Goal: Obtain resource: Download file/media

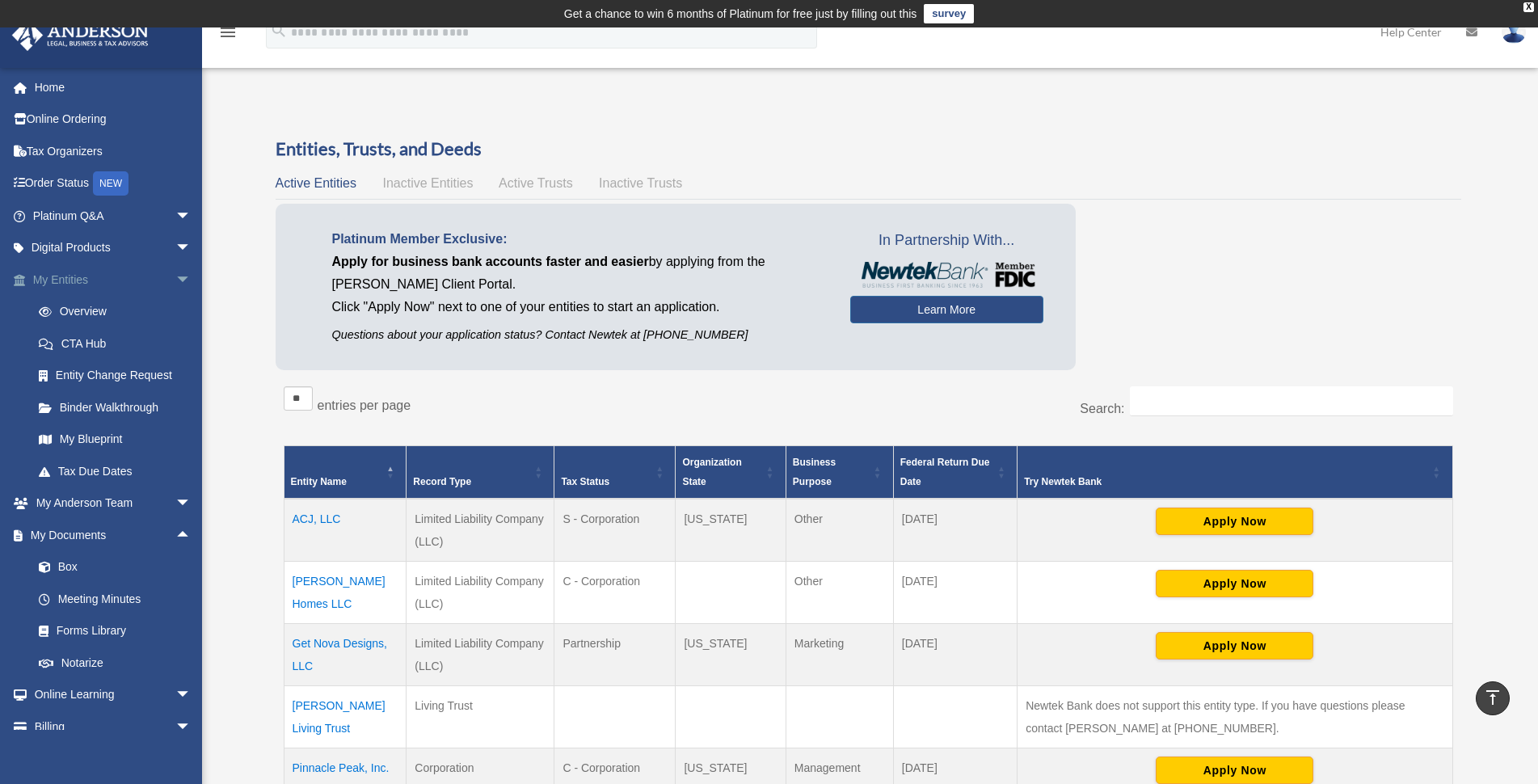
scroll to position [328, 0]
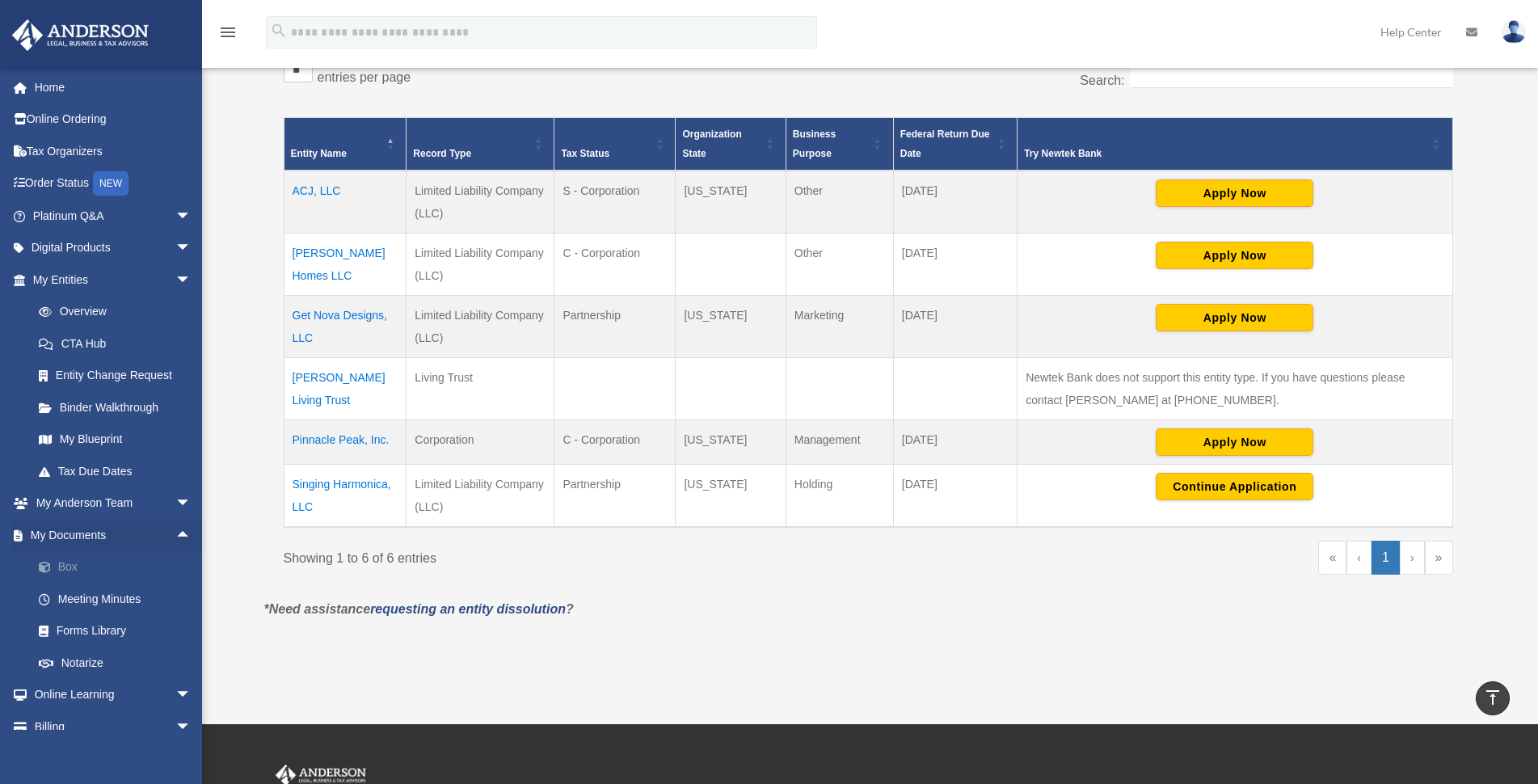
click at [65, 565] on link "Box" at bounding box center [119, 567] width 193 height 32
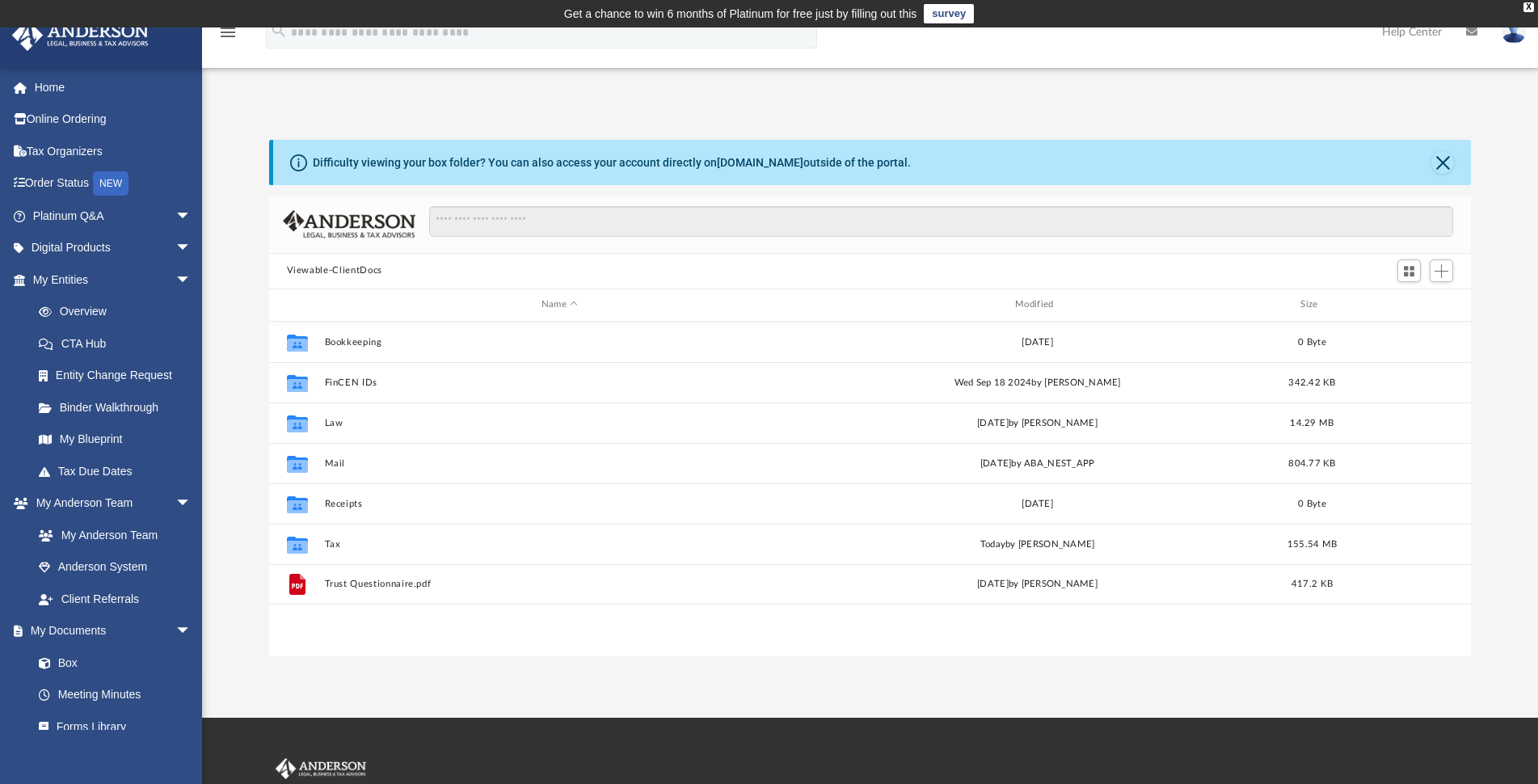
scroll to position [354, 1188]
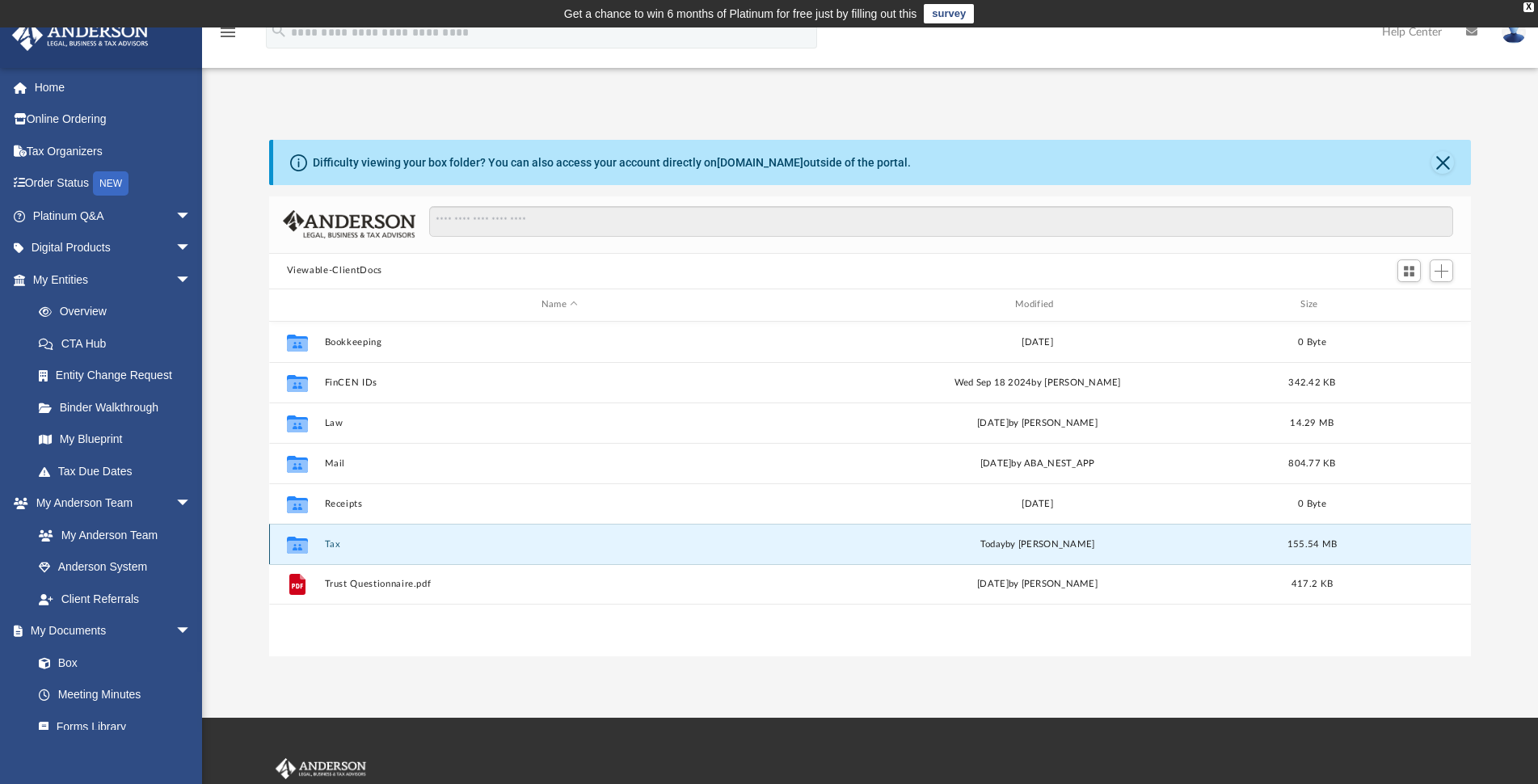
click at [327, 540] on button "Tax" at bounding box center [559, 544] width 471 height 10
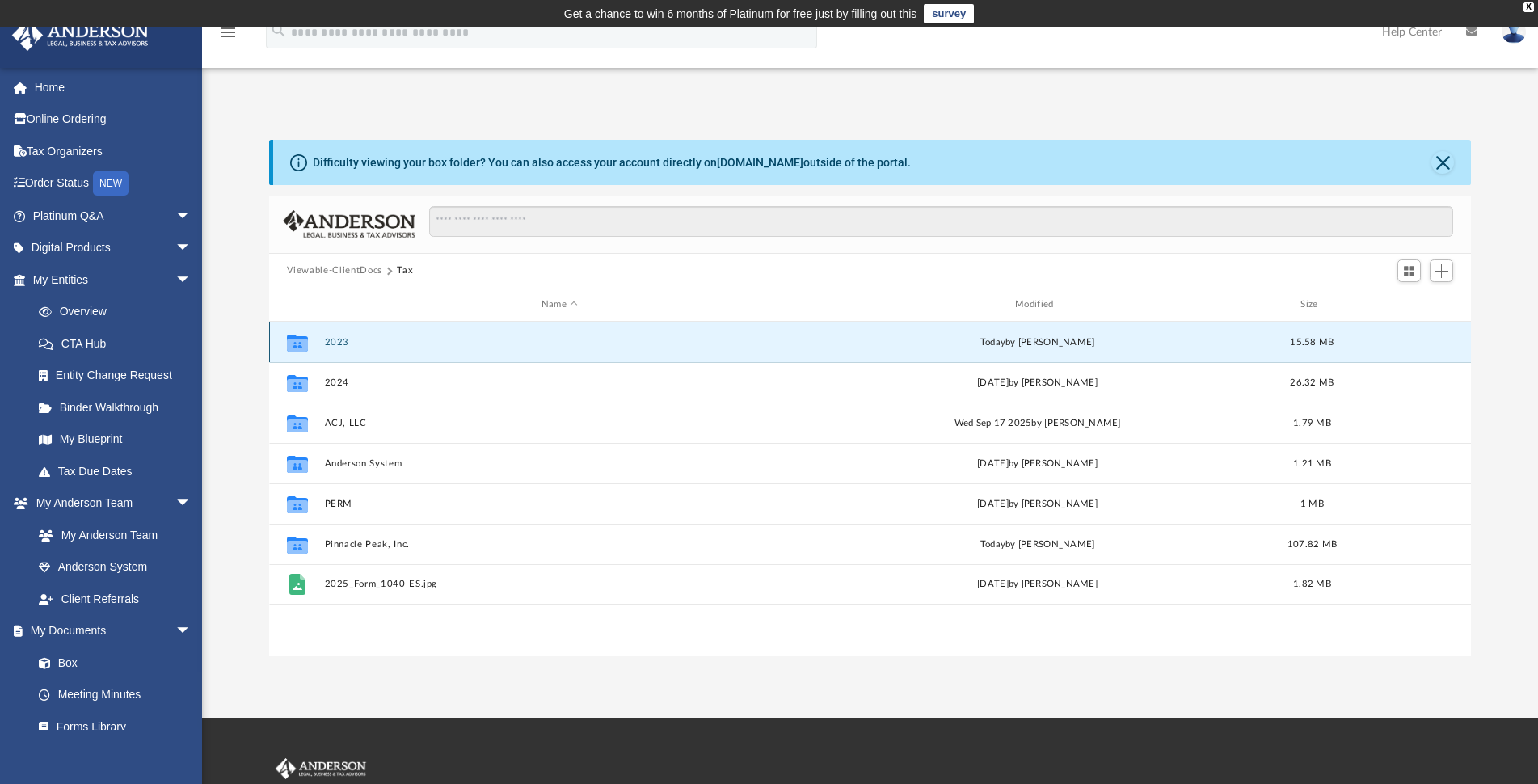
click at [342, 342] on button "2023" at bounding box center [559, 342] width 471 height 10
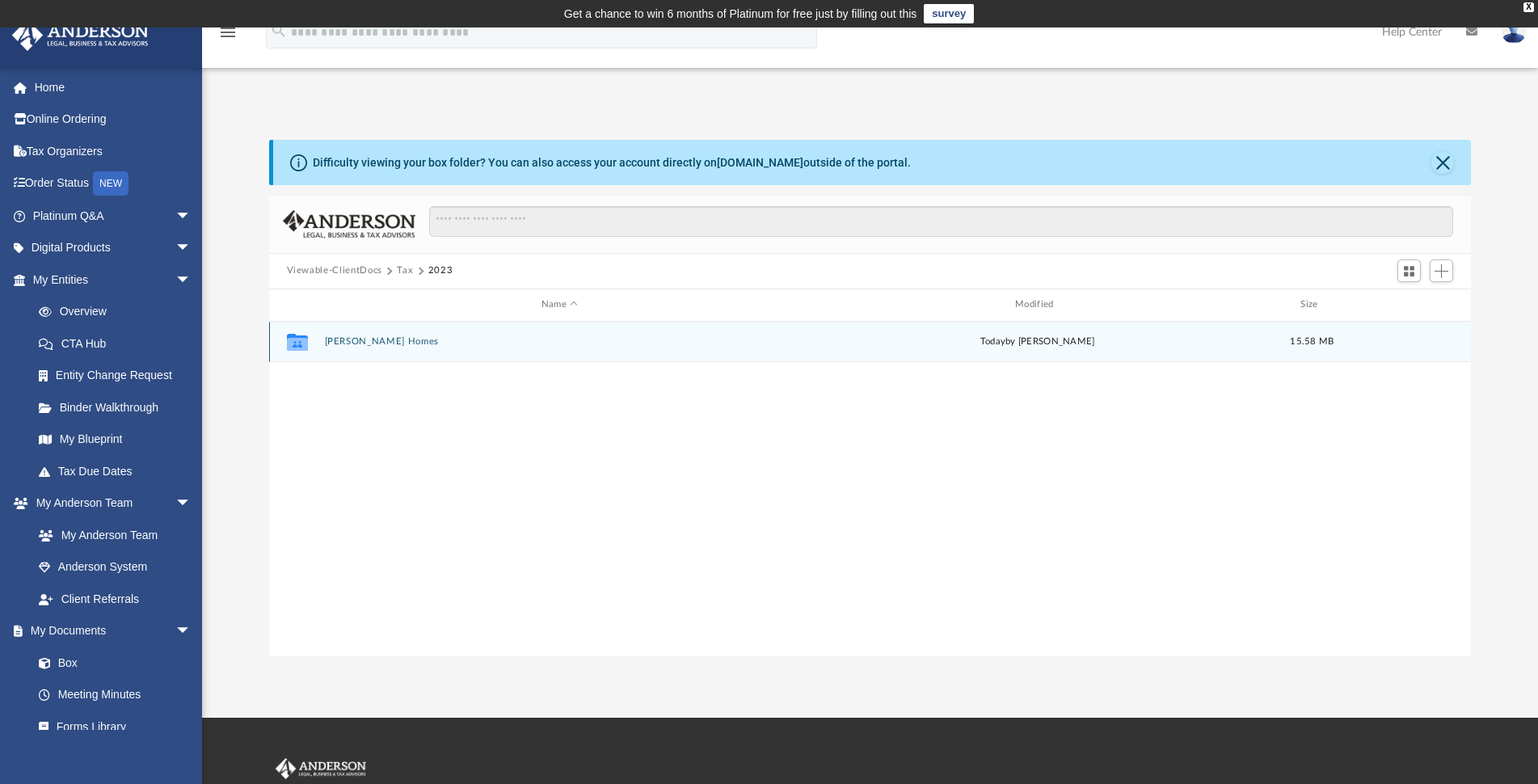
click at [342, 342] on button "[PERSON_NAME] Homes" at bounding box center [559, 341] width 471 height 10
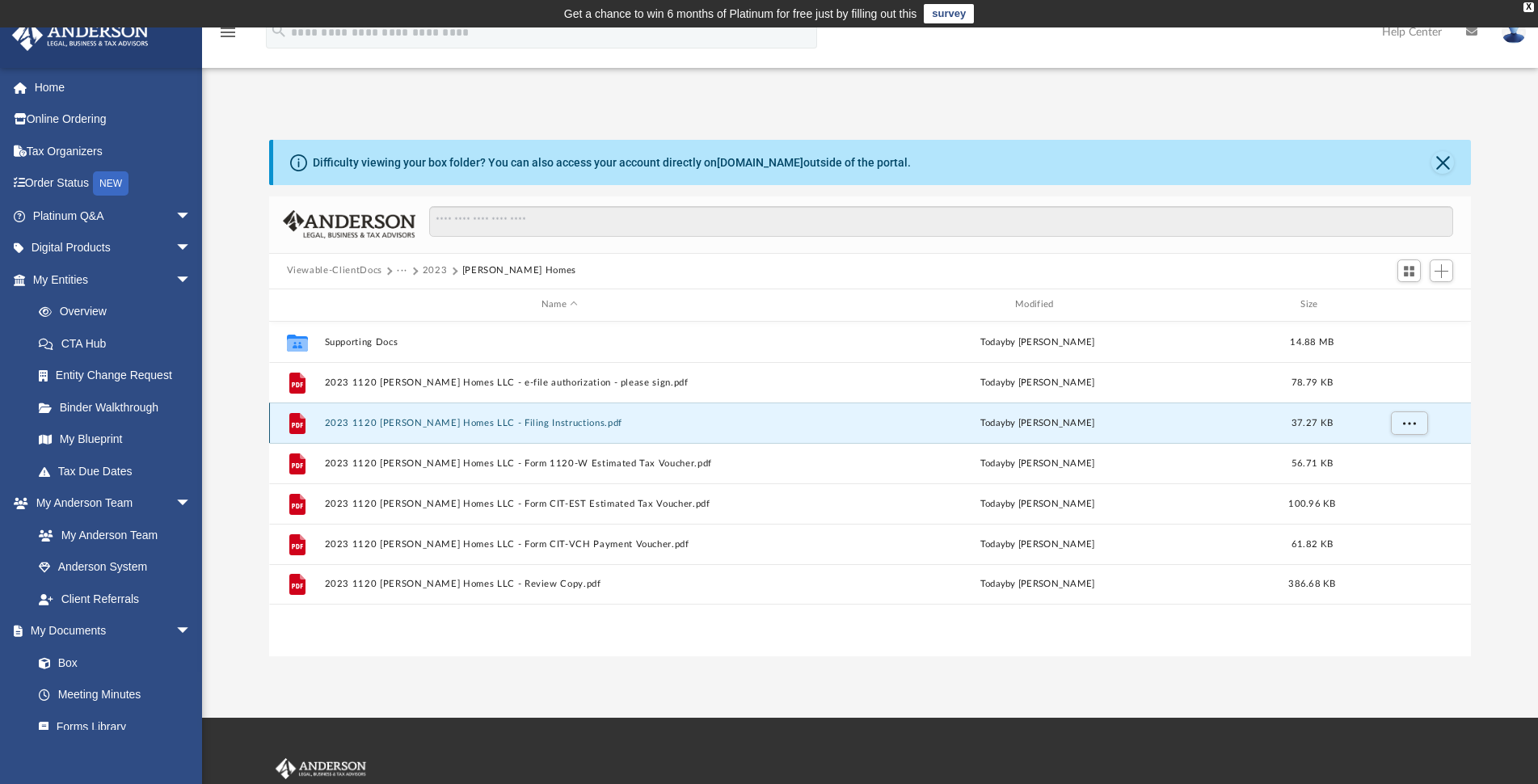
click at [413, 422] on button "2023 1120 [PERSON_NAME] Homes LLC - Filing Instructions.pdf" at bounding box center [559, 423] width 471 height 10
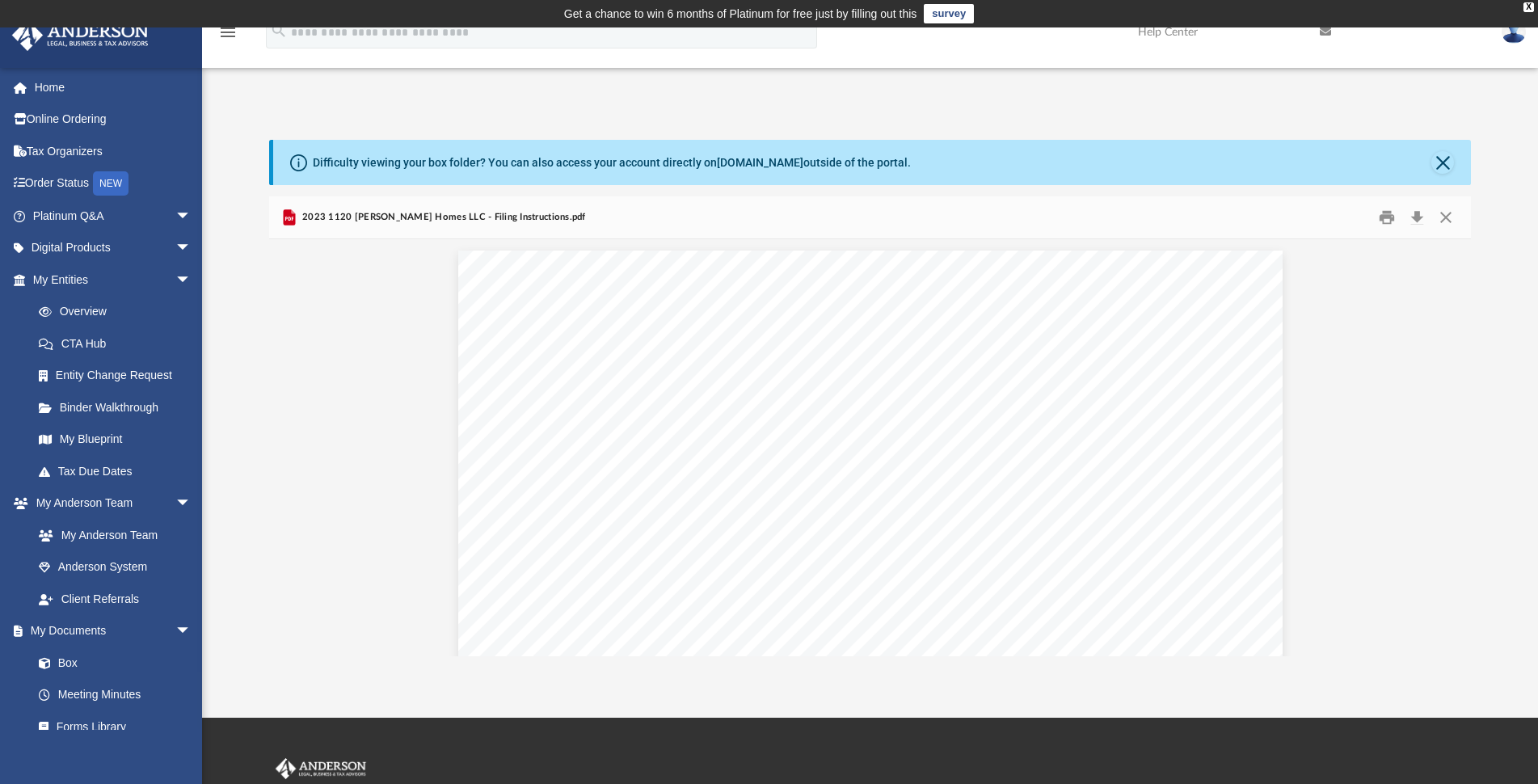
scroll to position [0, 0]
click at [1414, 216] on button "Download" at bounding box center [1417, 217] width 30 height 25
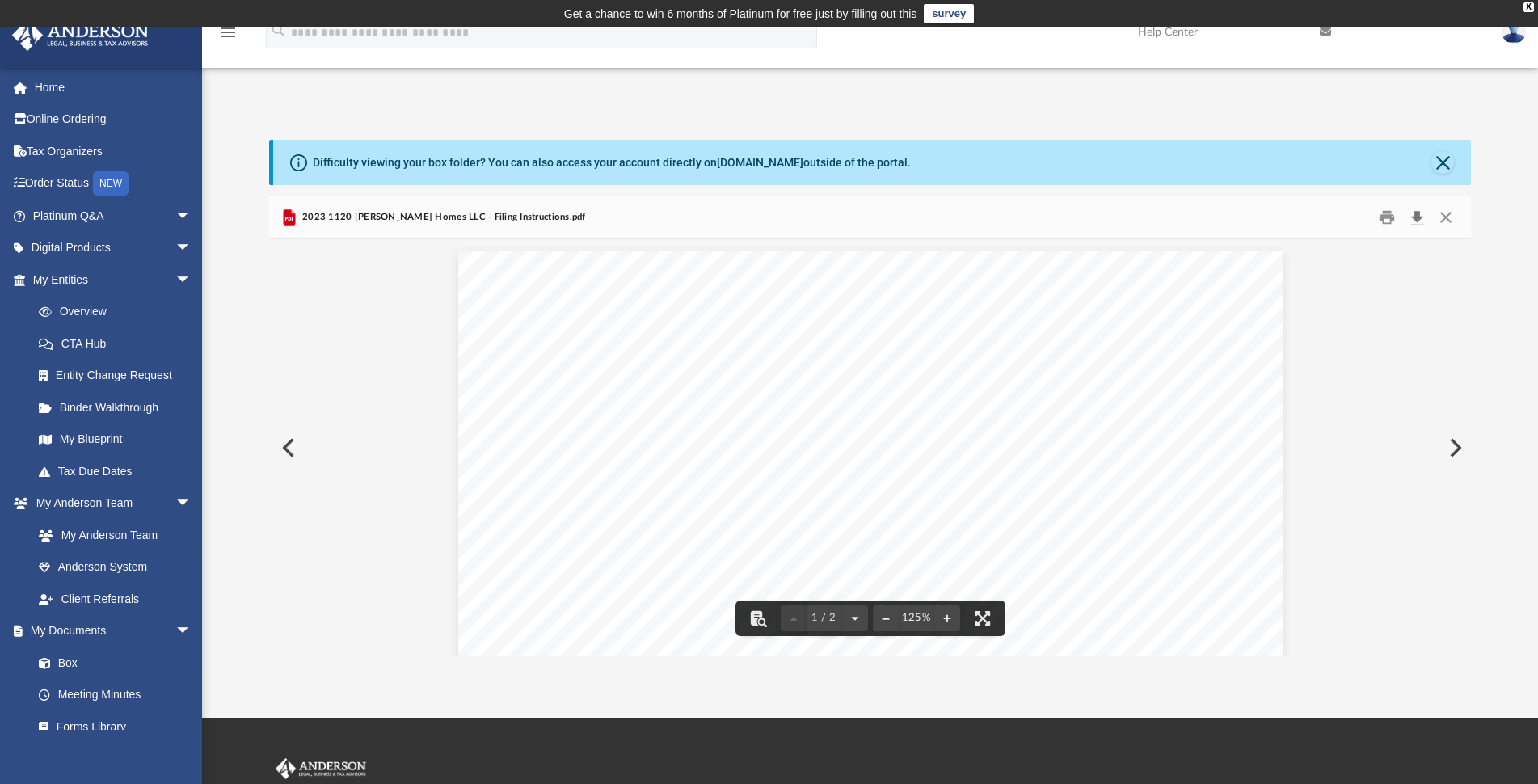
click at [1421, 216] on button "Download" at bounding box center [1417, 217] width 30 height 25
click at [1388, 219] on button "Print" at bounding box center [1387, 217] width 32 height 25
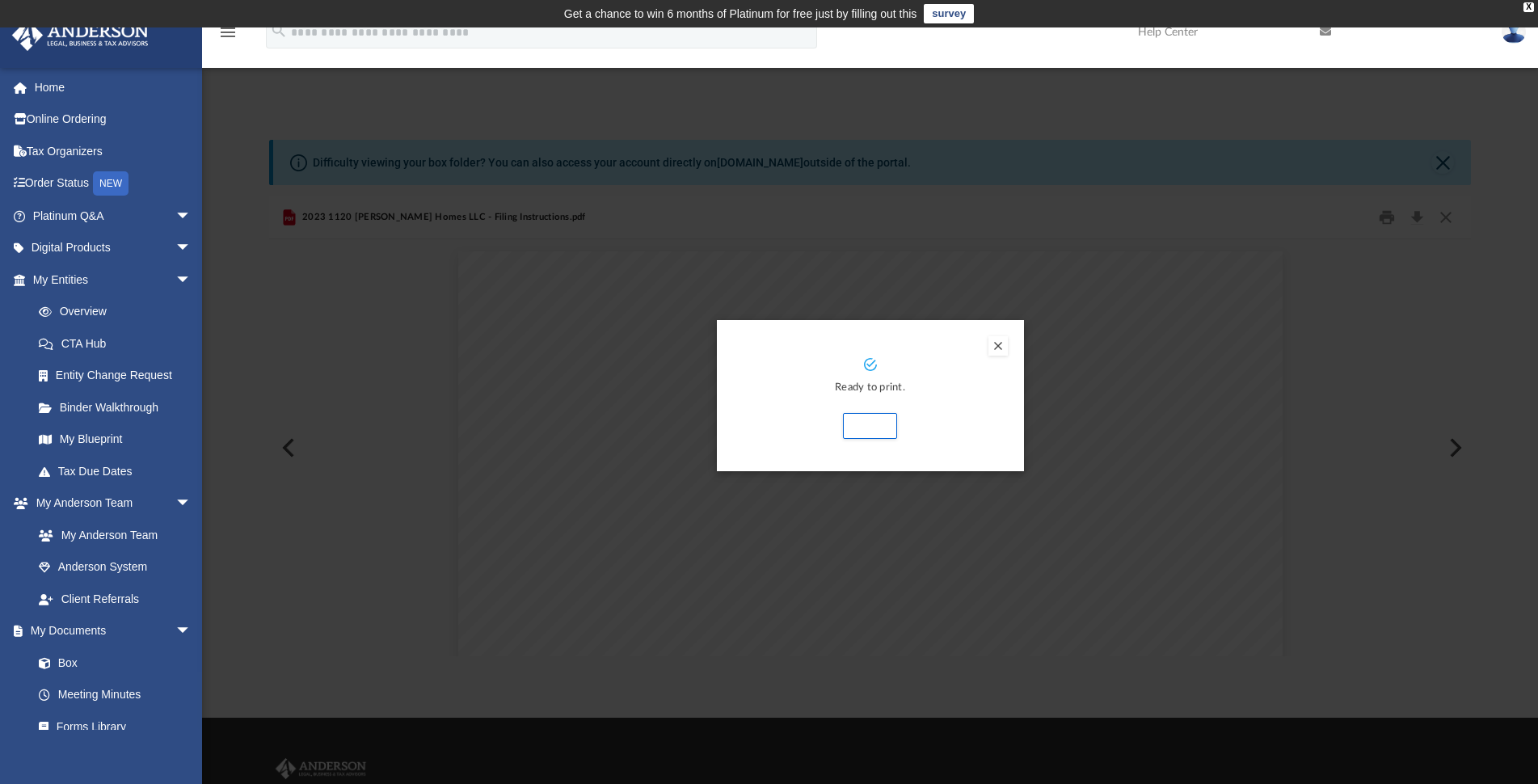
click at [1003, 342] on button "Preview" at bounding box center [998, 346] width 19 height 19
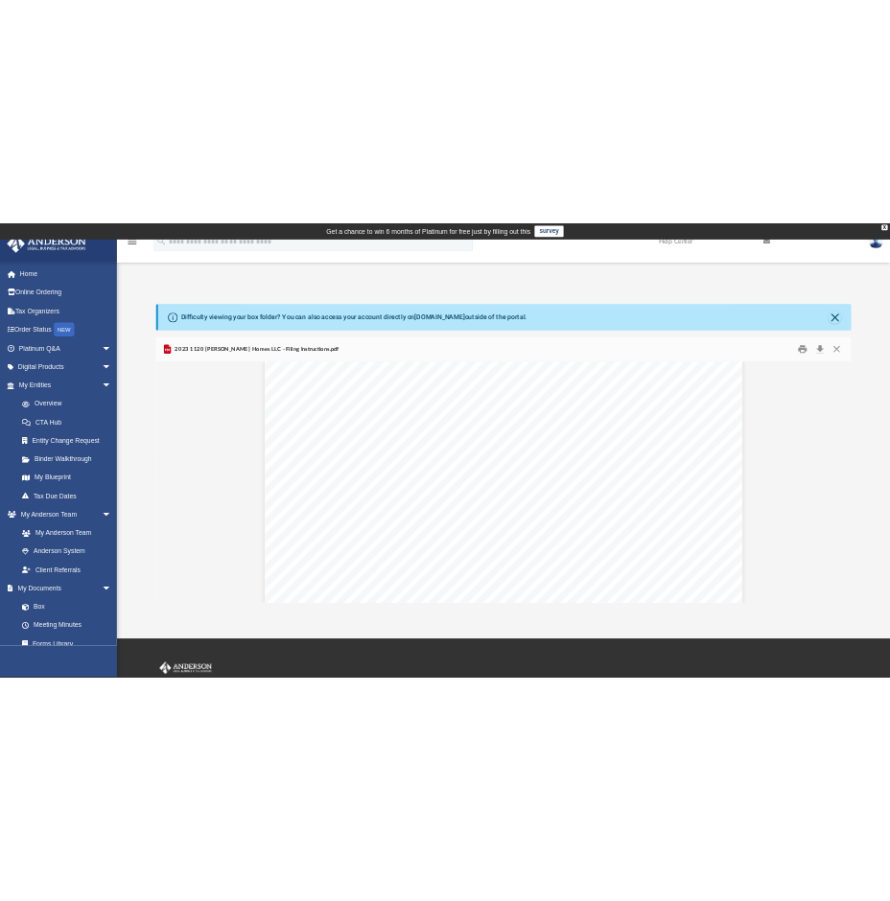
scroll to position [479, 0]
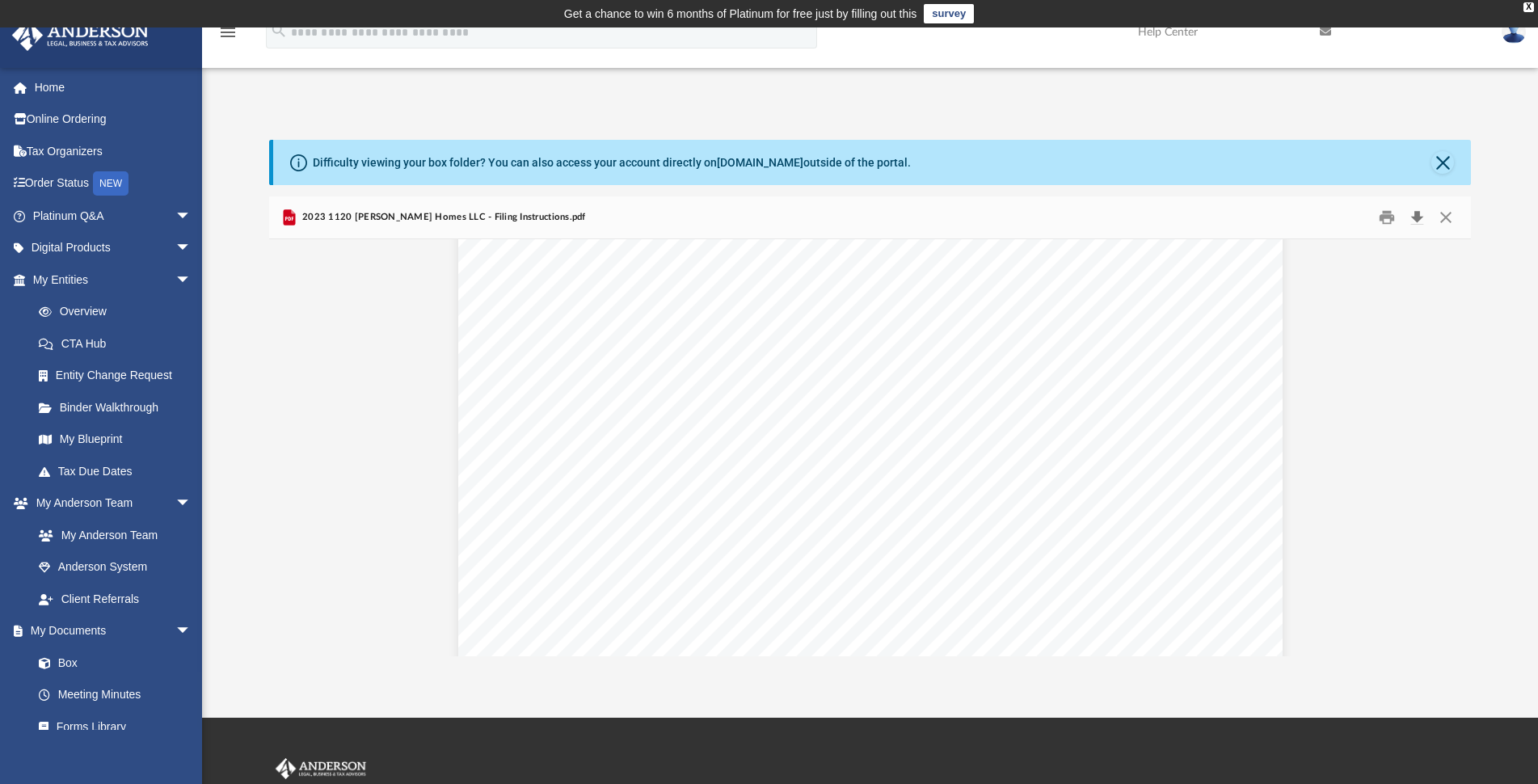
click at [1418, 212] on button "Download" at bounding box center [1417, 217] width 30 height 25
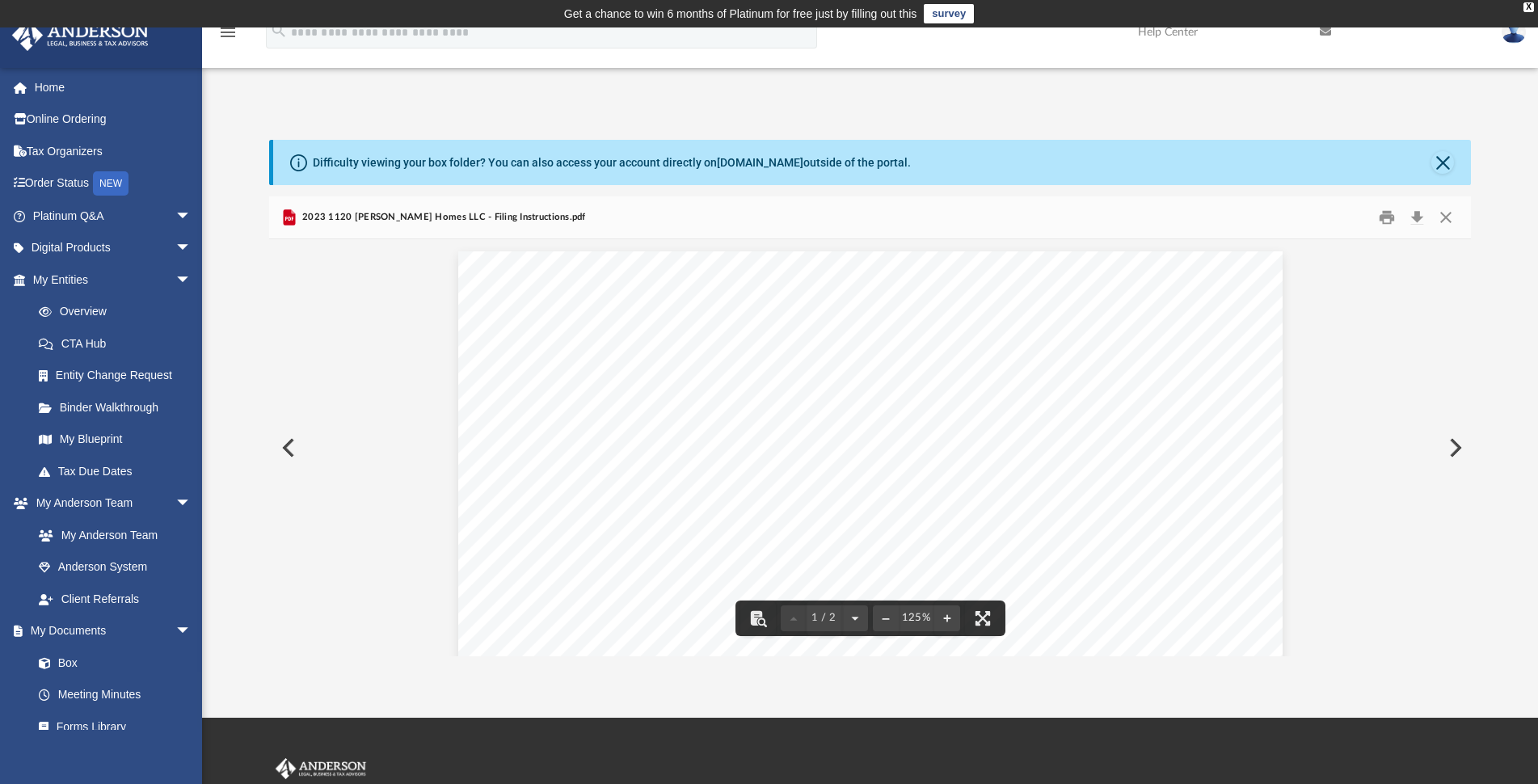
click at [1446, 166] on button "Close" at bounding box center [1443, 162] width 23 height 23
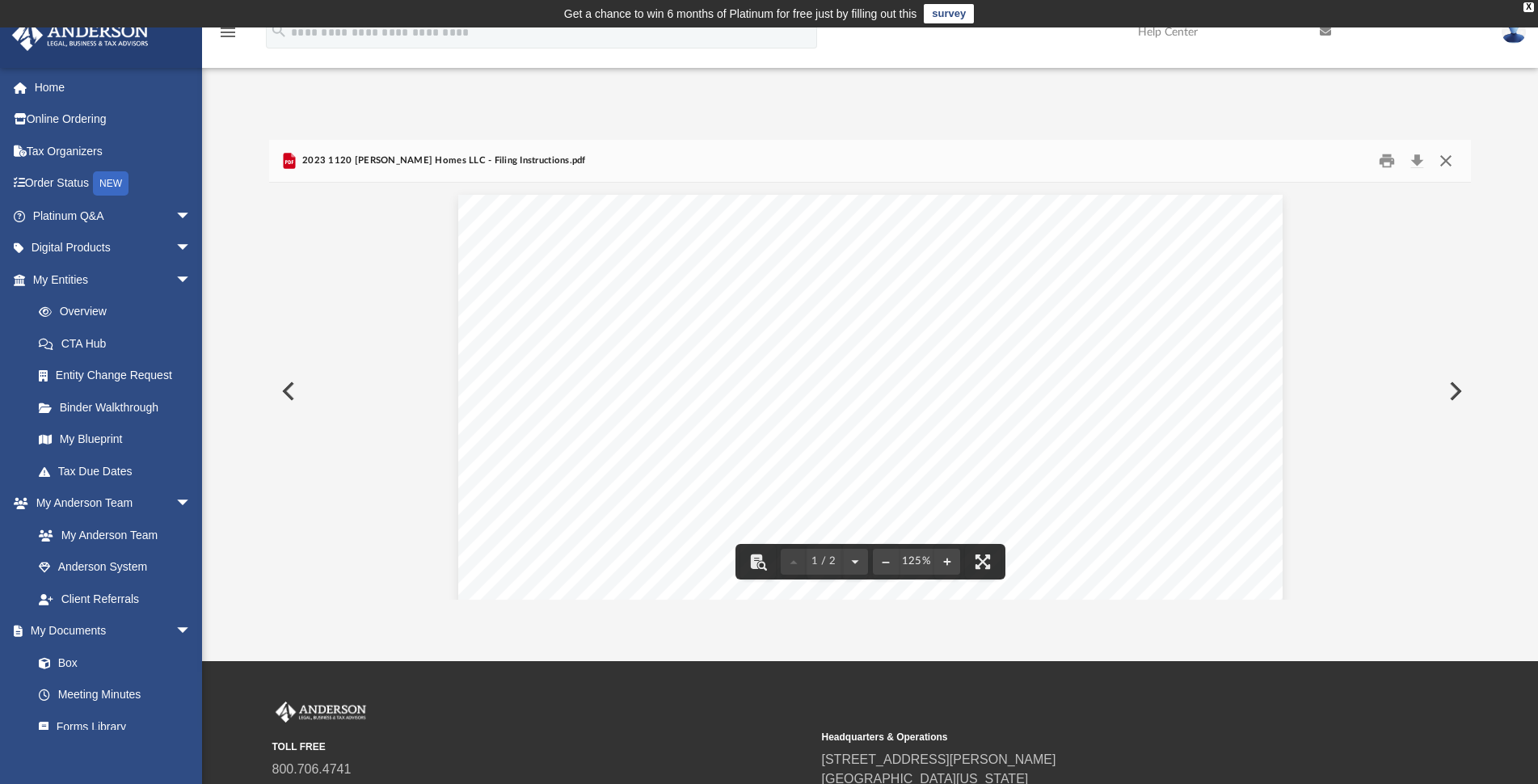
click at [1451, 161] on button "Close" at bounding box center [1446, 160] width 30 height 25
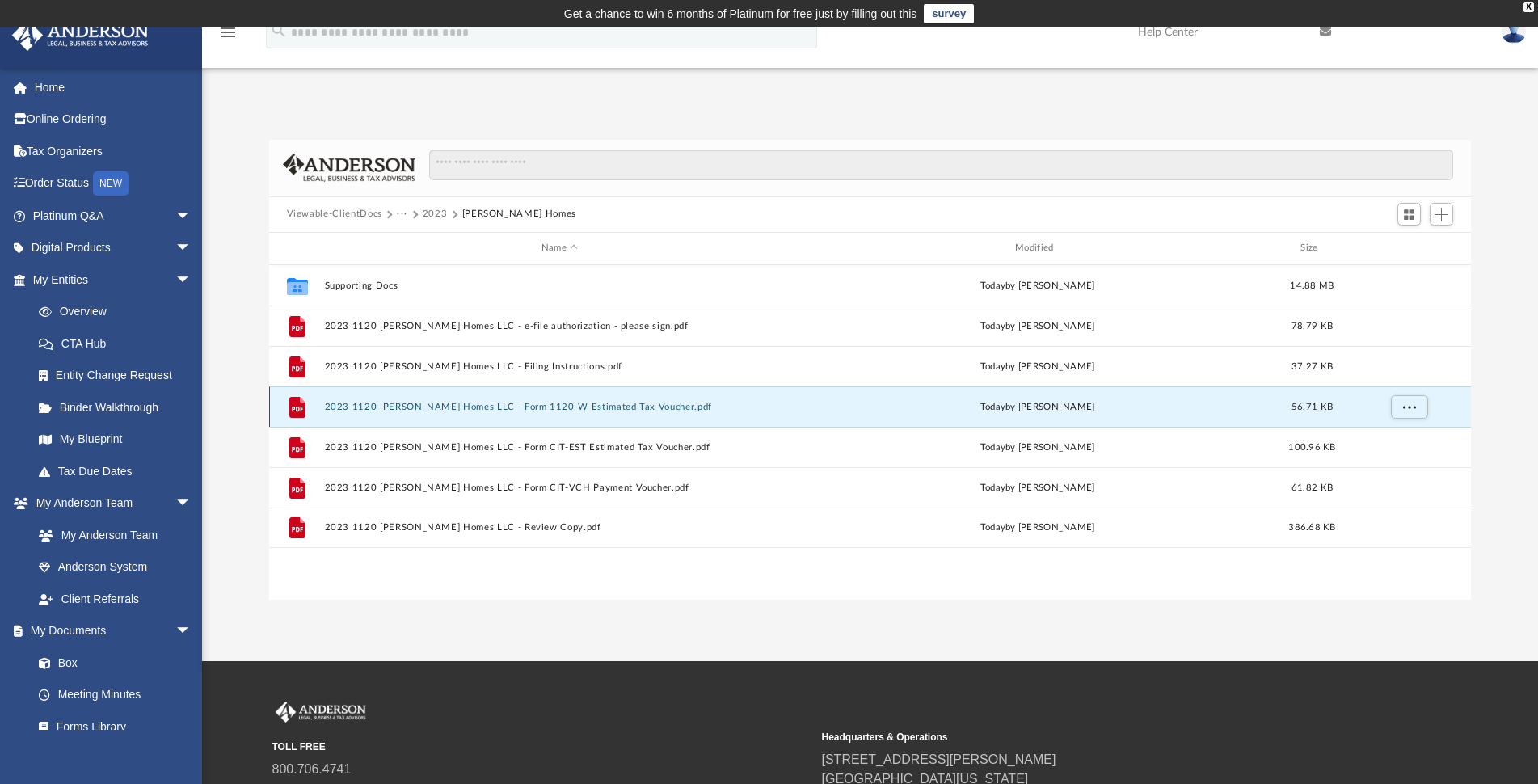
click at [501, 403] on button "2023 1120 [PERSON_NAME] Homes LLC - Form 1120-W Estimated Tax Voucher.pdf" at bounding box center [559, 406] width 471 height 10
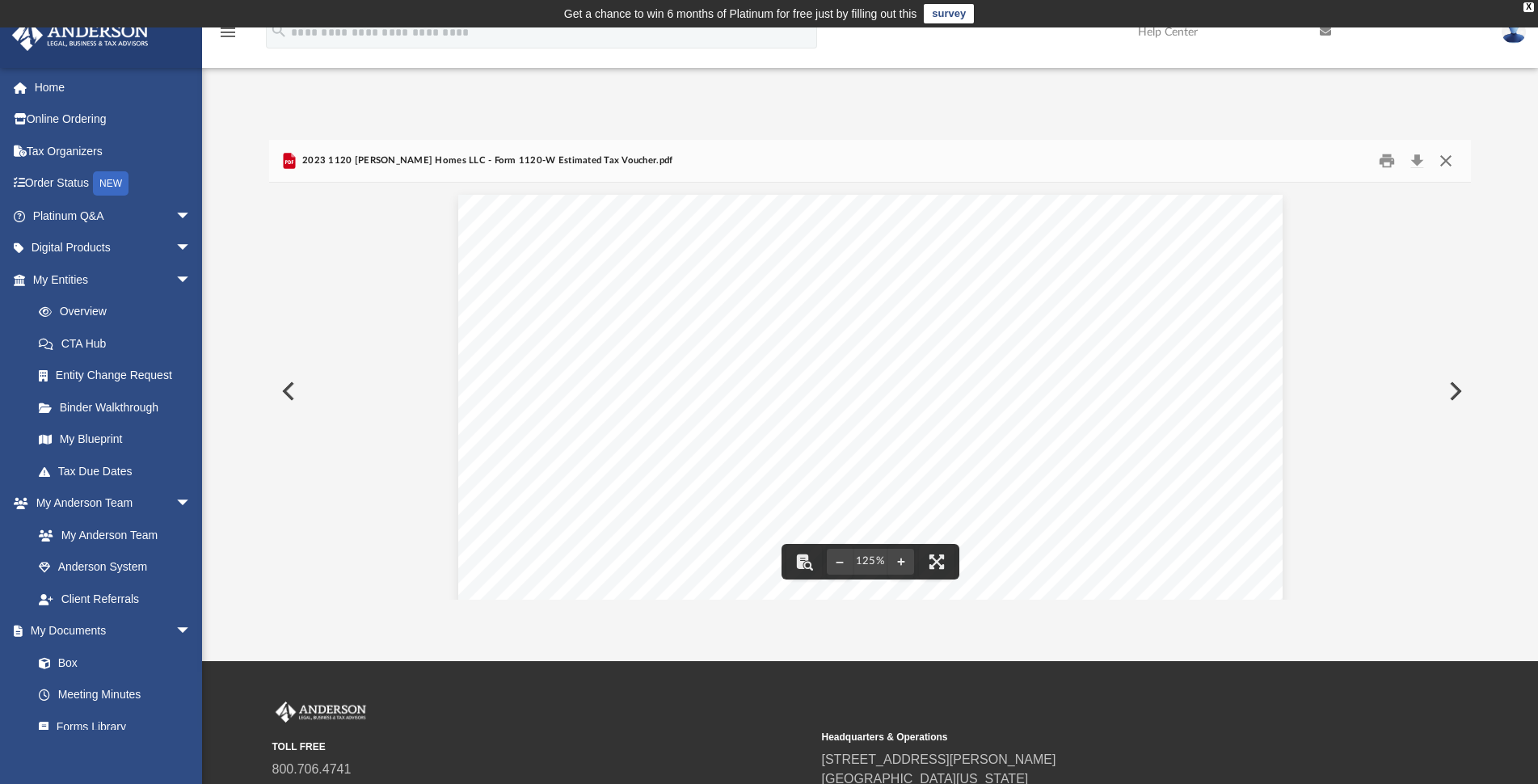
click at [1450, 162] on button "Close" at bounding box center [1446, 160] width 30 height 25
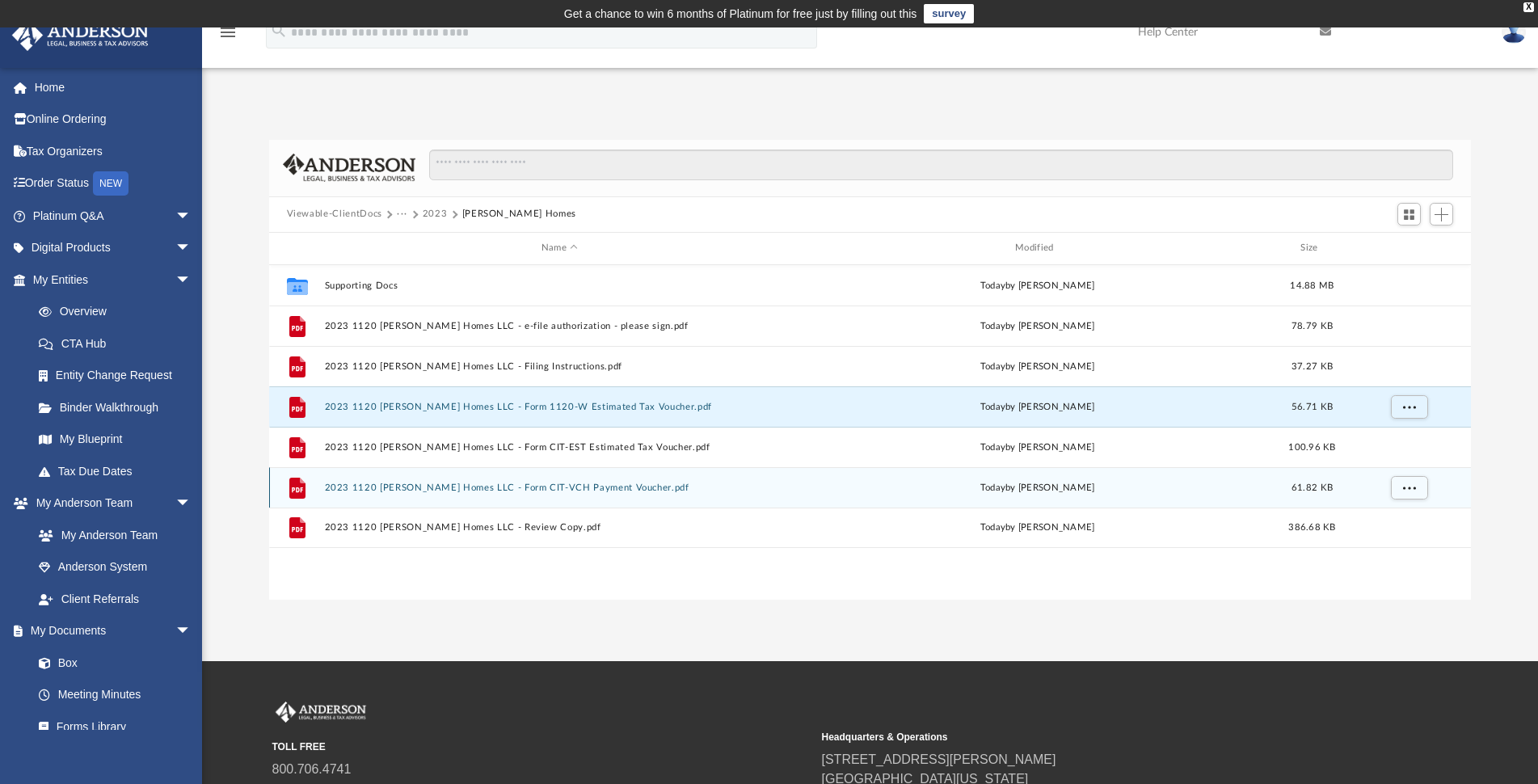
click at [584, 486] on button "2023 1120 [PERSON_NAME] Homes LLC - Form CIT-VCH Payment Voucher.pdf" at bounding box center [559, 487] width 471 height 10
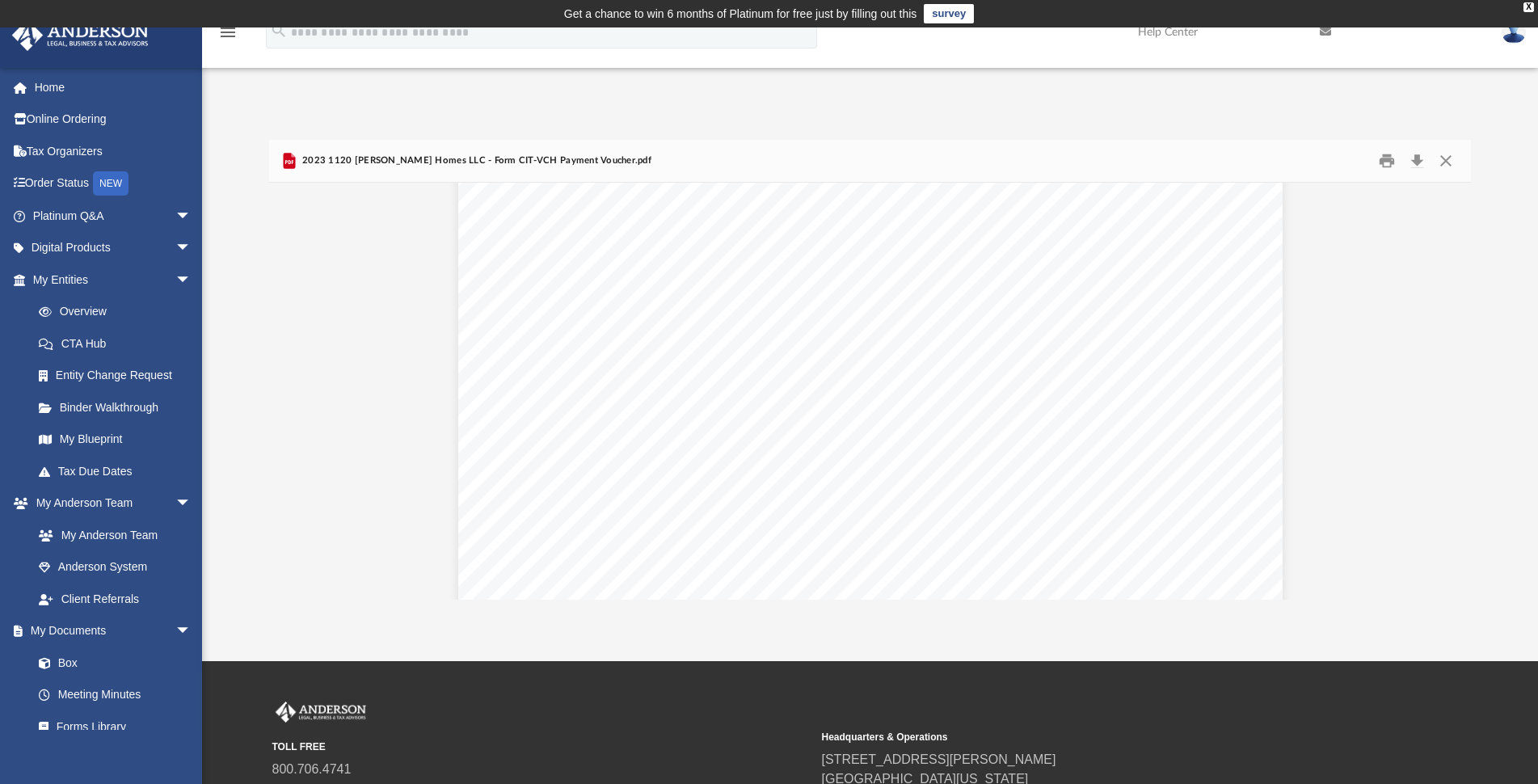
scroll to position [81, 0]
click at [1450, 153] on button "Close" at bounding box center [1446, 160] width 30 height 25
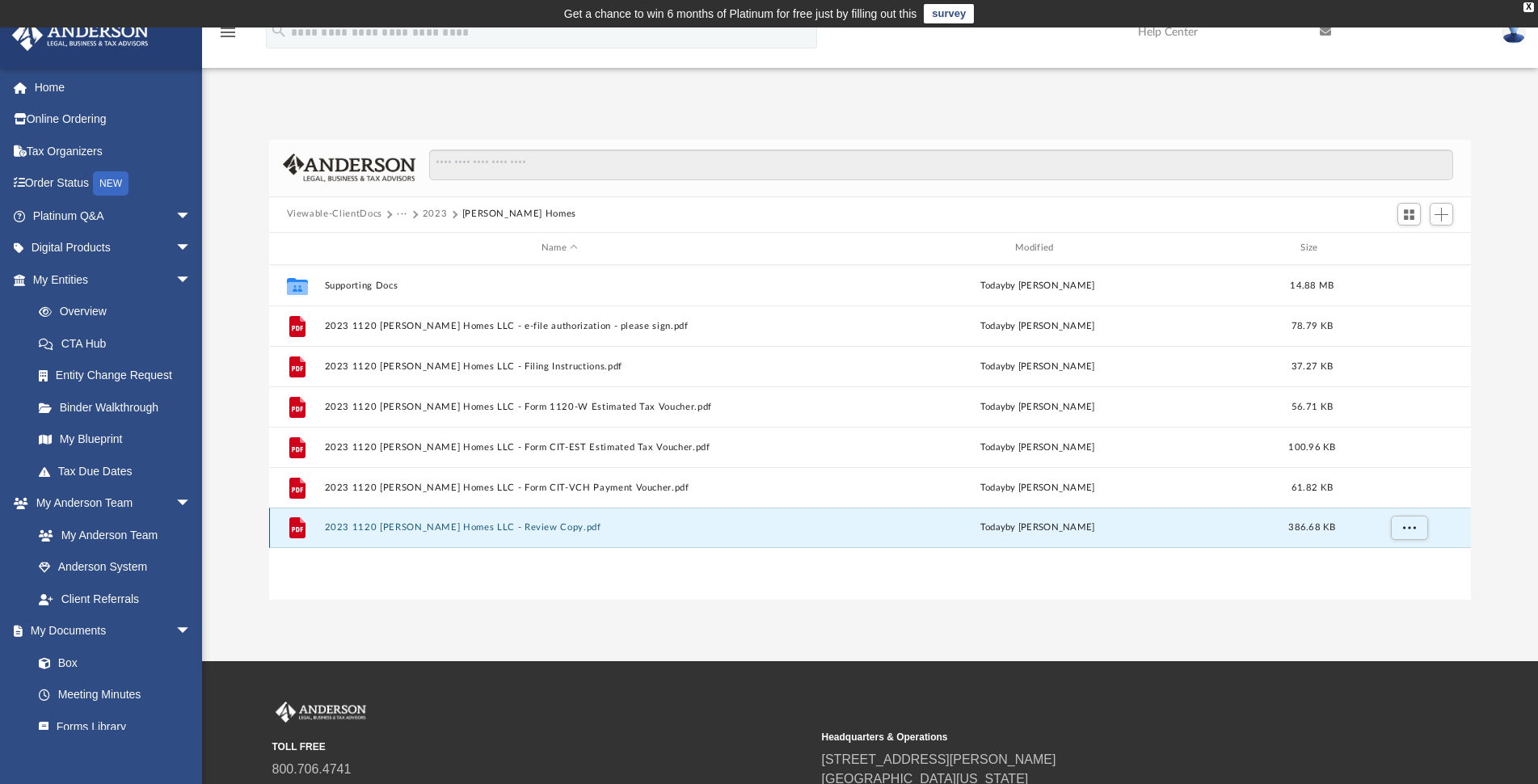
click at [526, 526] on button "2023 1120 [PERSON_NAME] Homes LLC - Review Copy.pdf" at bounding box center [559, 527] width 471 height 10
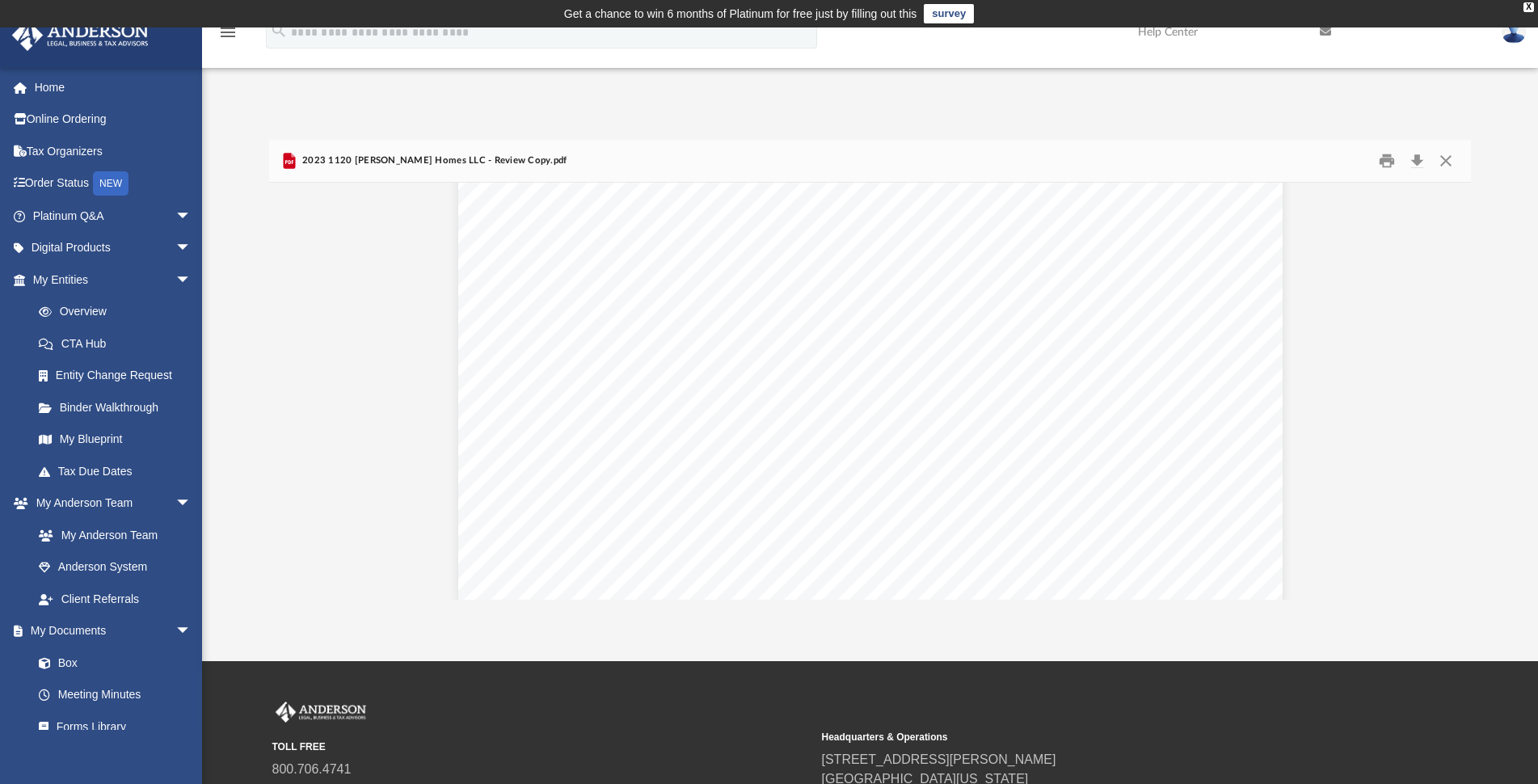
scroll to position [1374, 0]
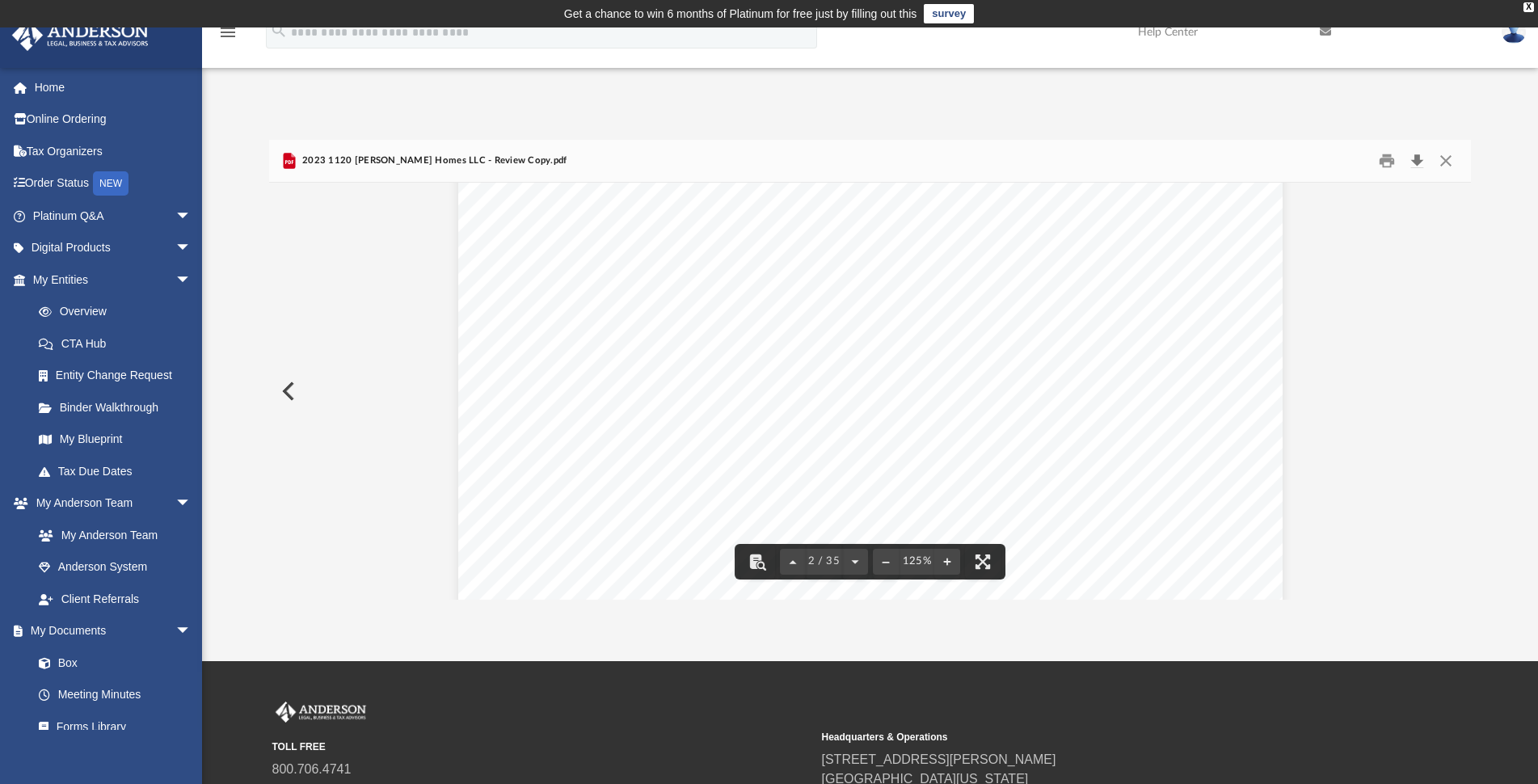
click at [1417, 159] on button "Download" at bounding box center [1417, 160] width 30 height 25
